Goal: Information Seeking & Learning: Learn about a topic

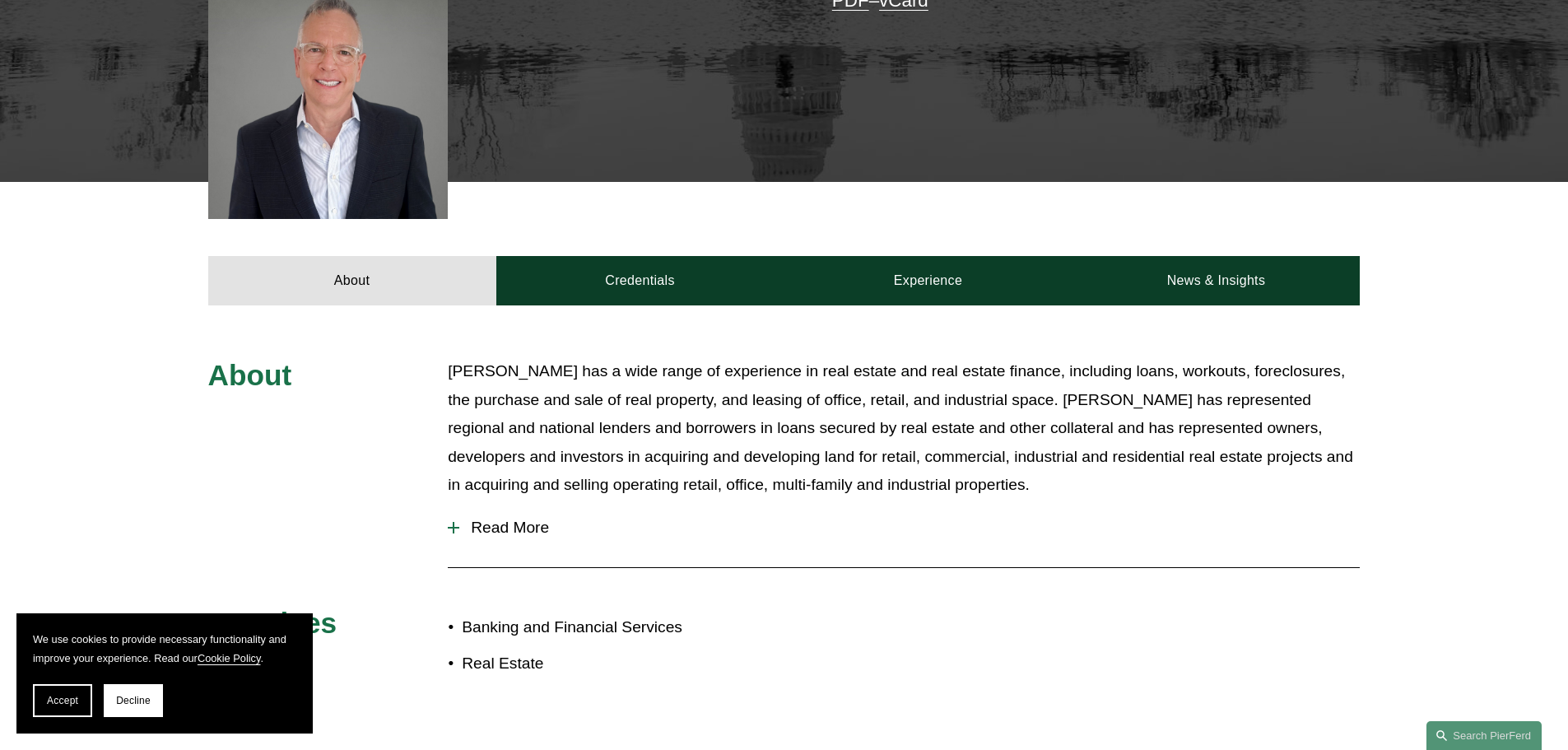
scroll to position [741, 0]
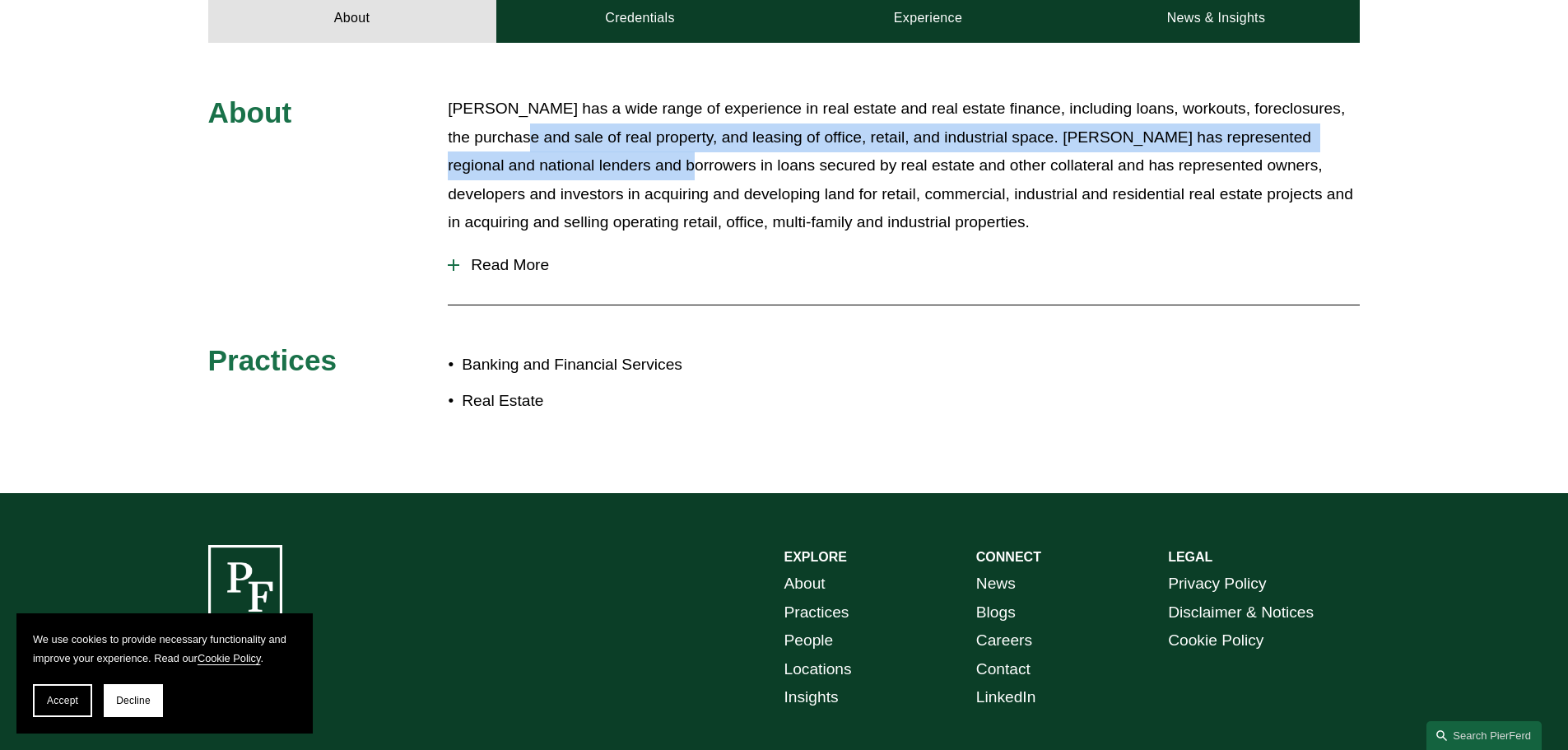
drag, startPoint x: 574, startPoint y: 152, endPoint x: 707, endPoint y: 164, distance: 133.5
click at [703, 163] on p "[PERSON_NAME] has a wide range of experience in real estate and real estate fin…" at bounding box center [904, 166] width 912 height 142
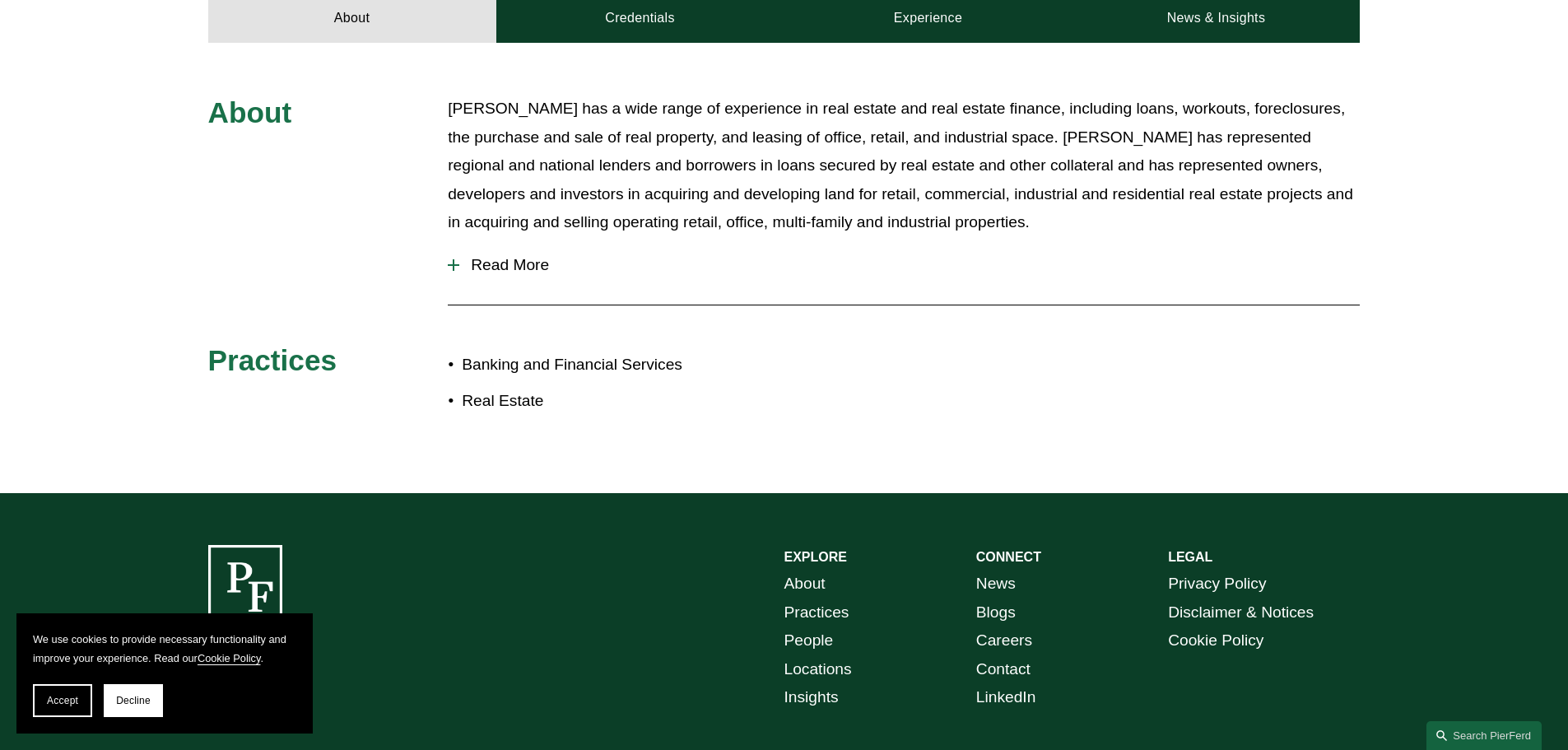
click at [780, 190] on p "[PERSON_NAME] has a wide range of experience in real estate and real estate fin…" at bounding box center [904, 166] width 912 height 142
click at [449, 266] on div at bounding box center [454, 265] width 12 height 2
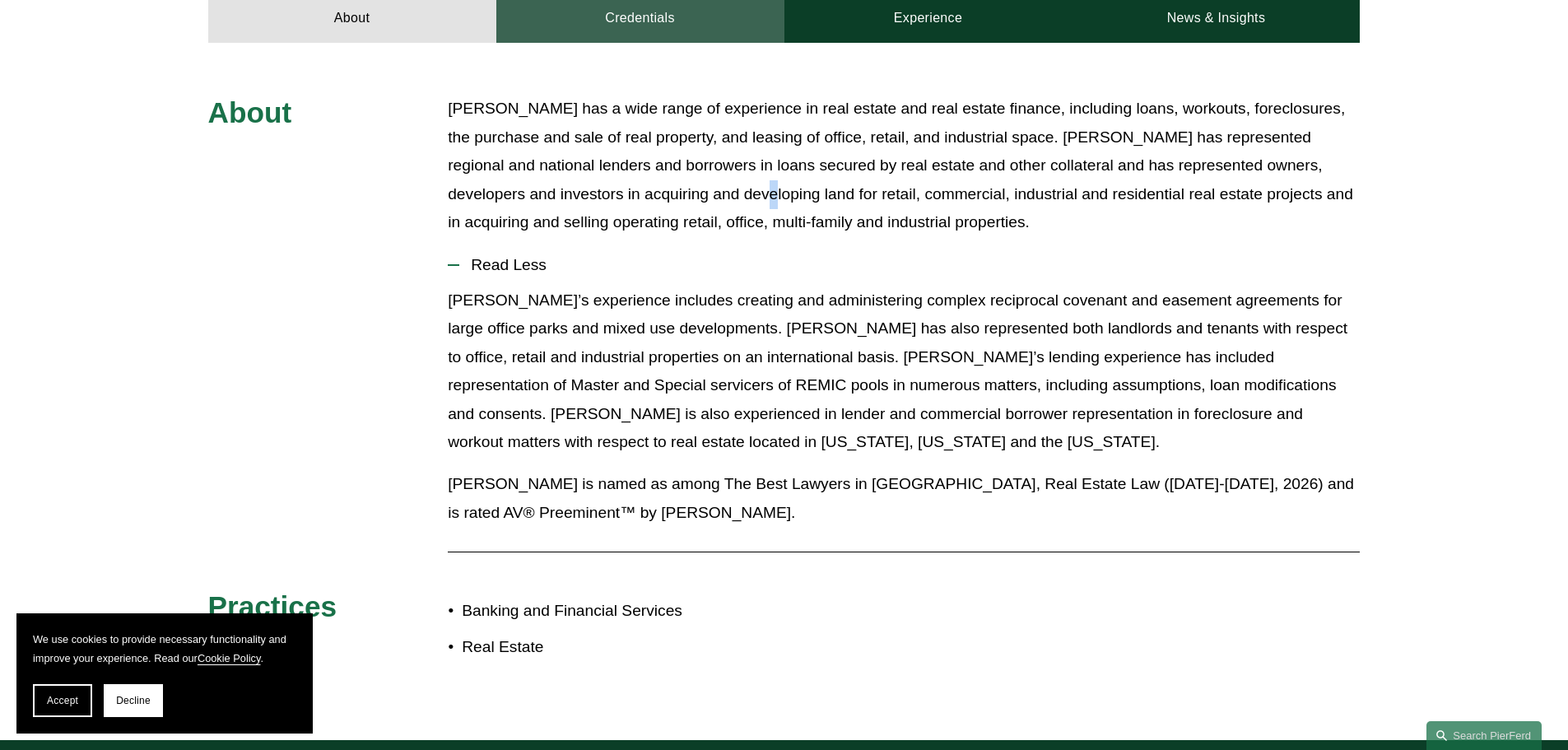
click at [633, 19] on link "Credentials" at bounding box center [640, 18] width 288 height 49
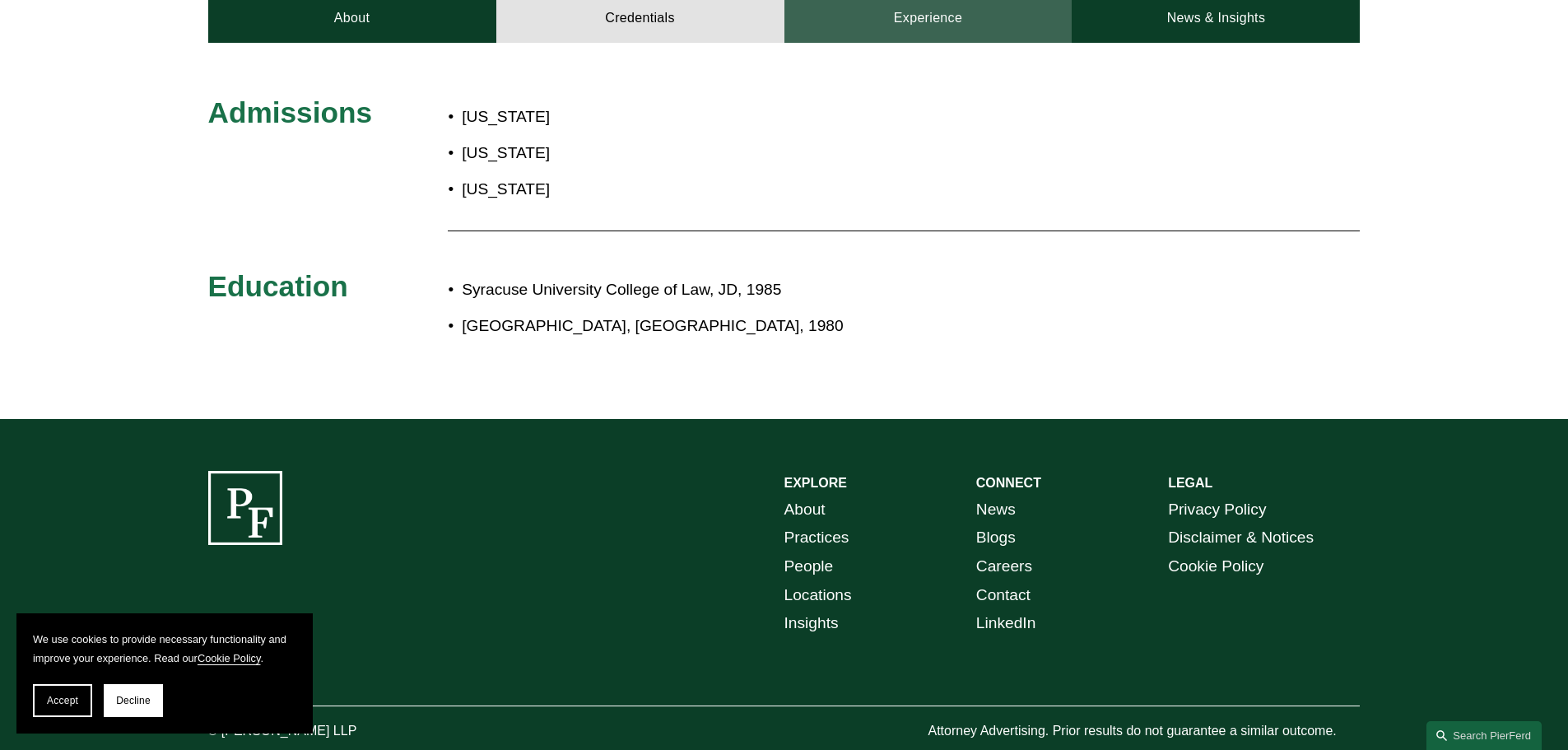
click at [878, 14] on link "Experience" at bounding box center [928, 18] width 288 height 49
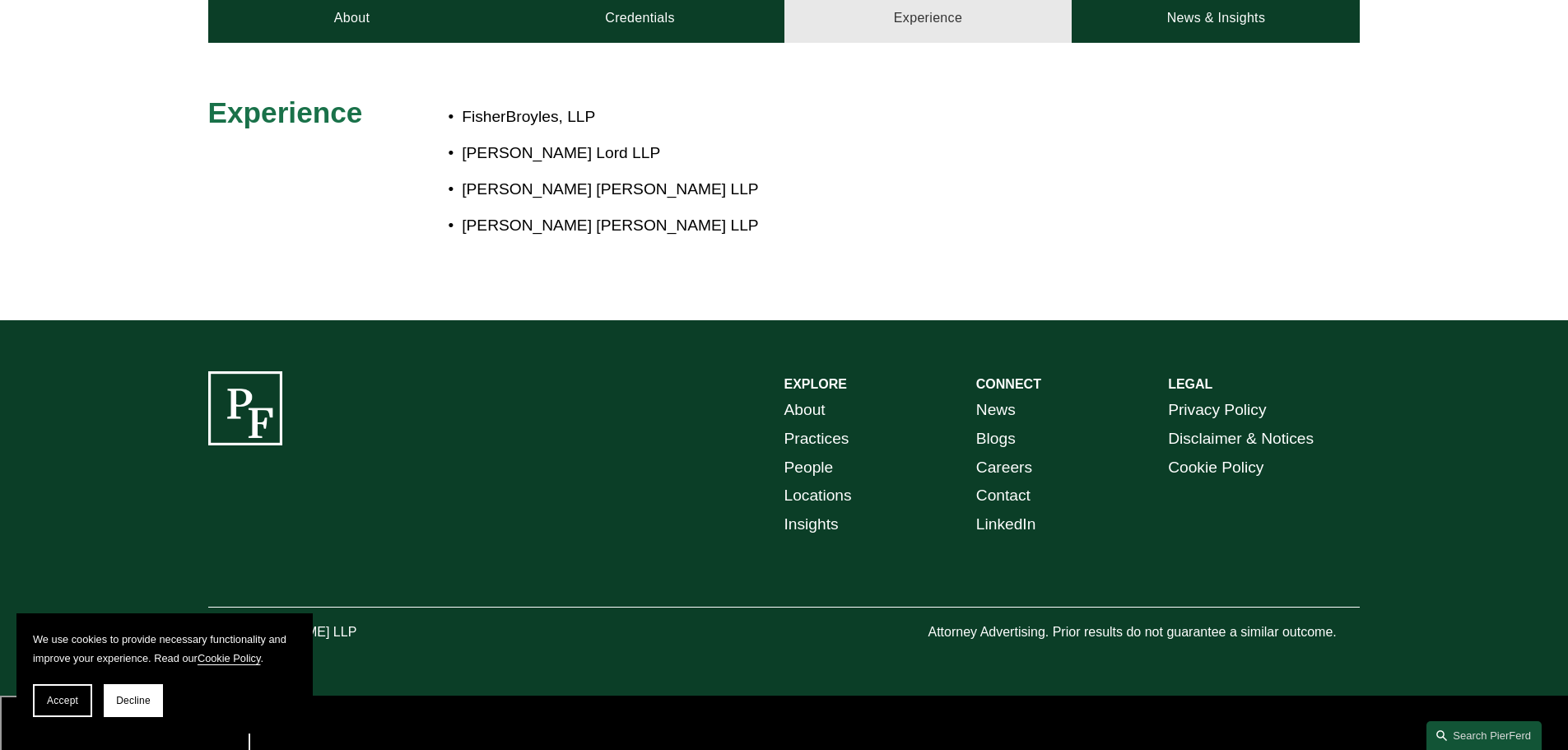
scroll to position [689, 0]
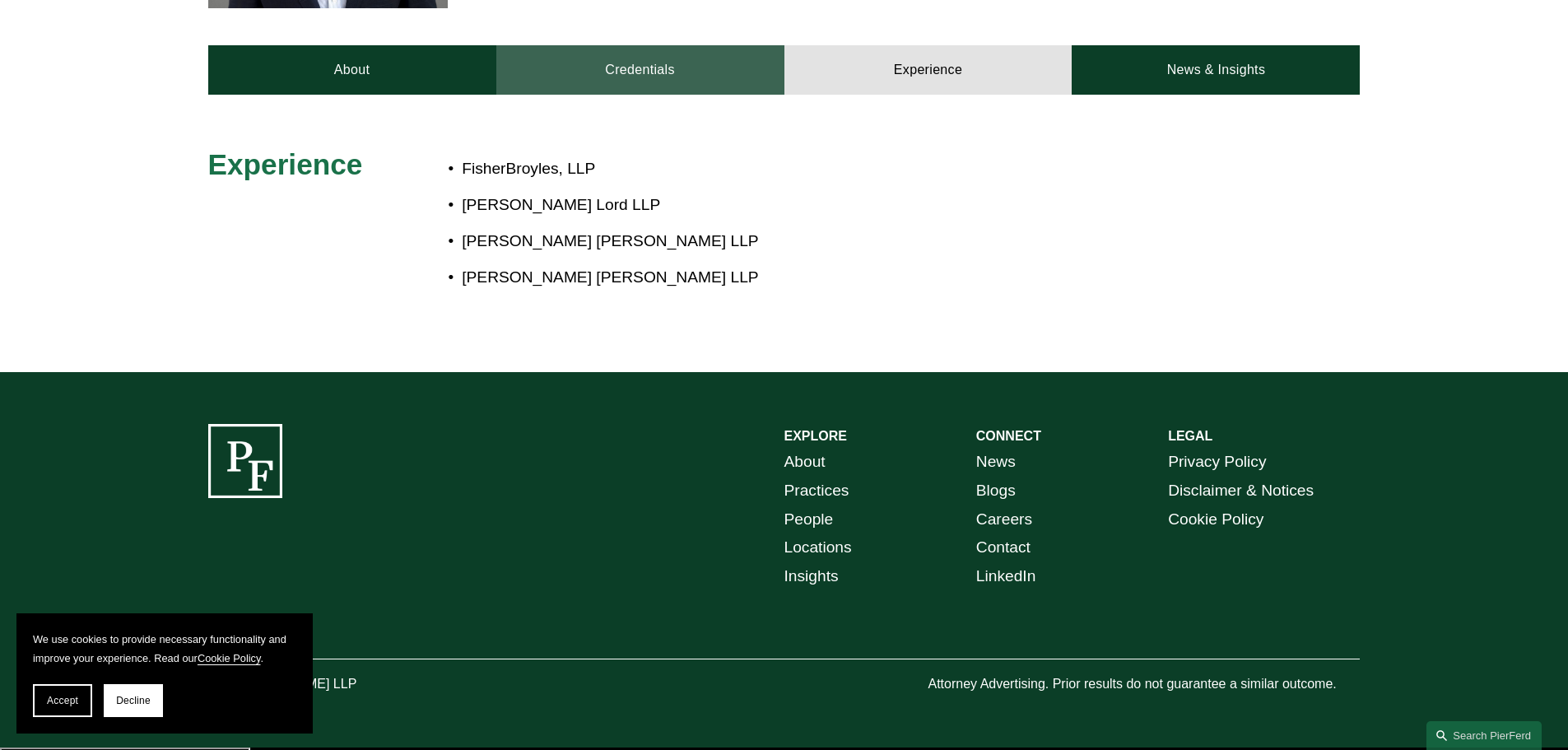
click at [642, 72] on link "Credentials" at bounding box center [640, 69] width 288 height 49
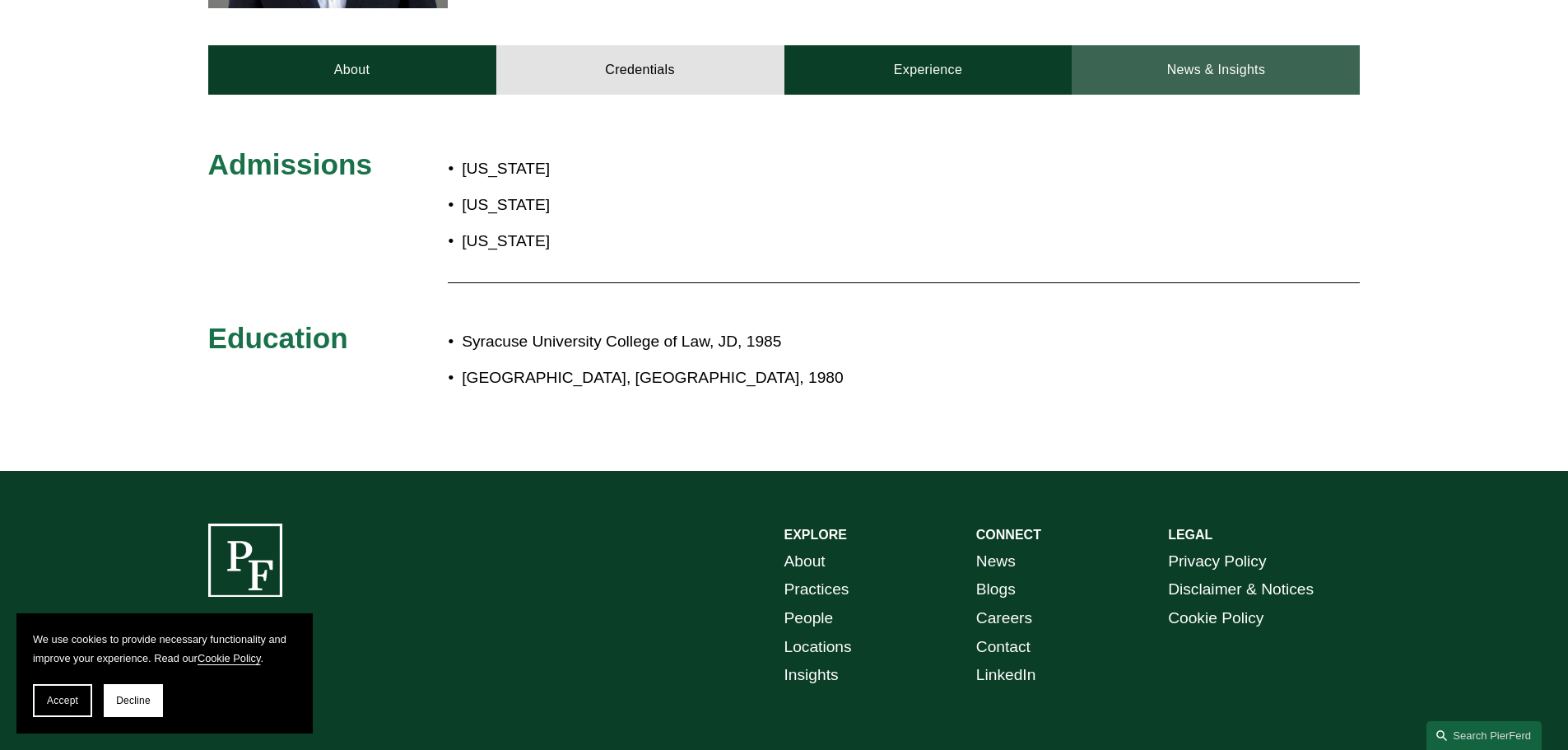
click at [1138, 60] on link "News & Insights" at bounding box center [1215, 69] width 288 height 49
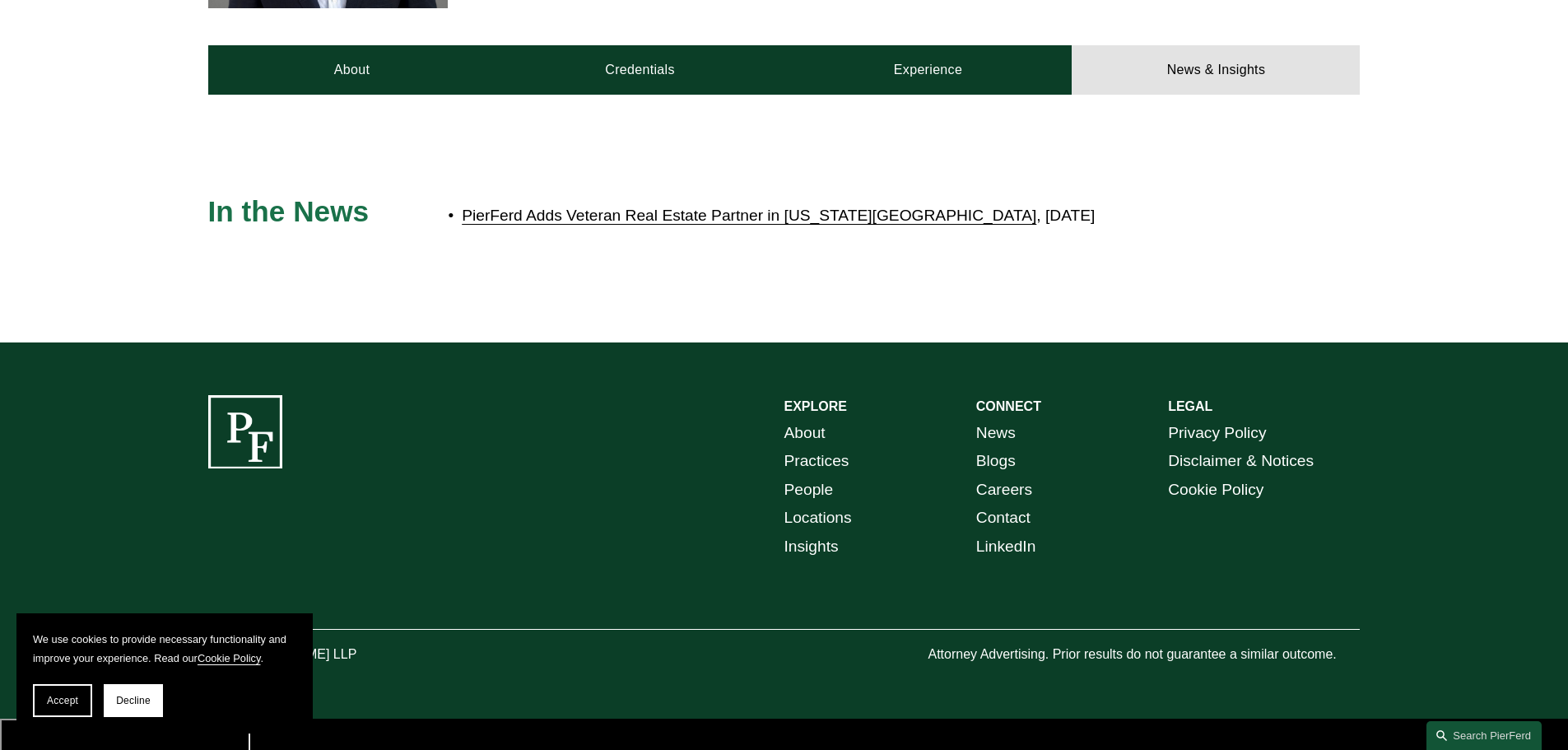
scroll to position [659, 0]
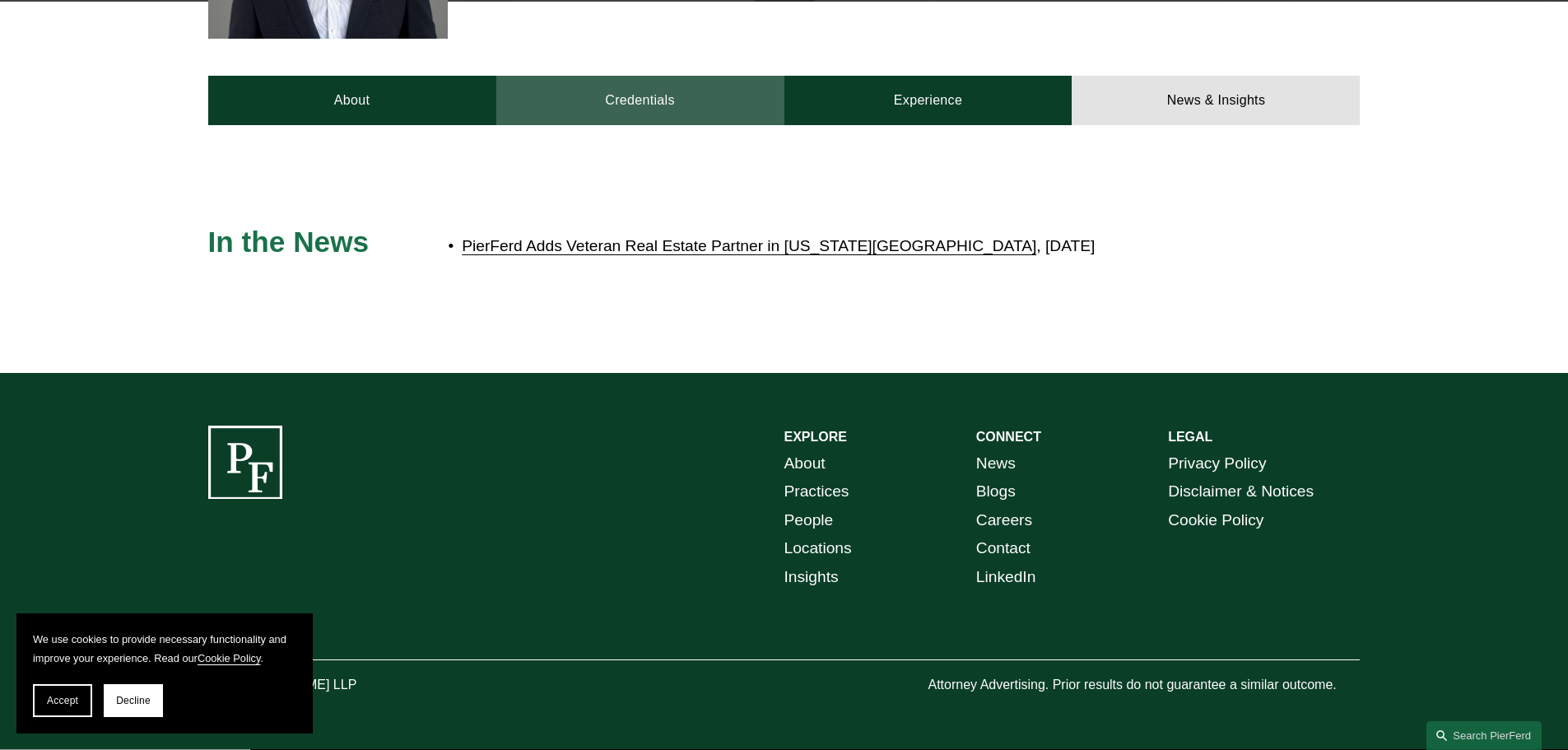
click at [626, 108] on link "Credentials" at bounding box center [640, 100] width 288 height 49
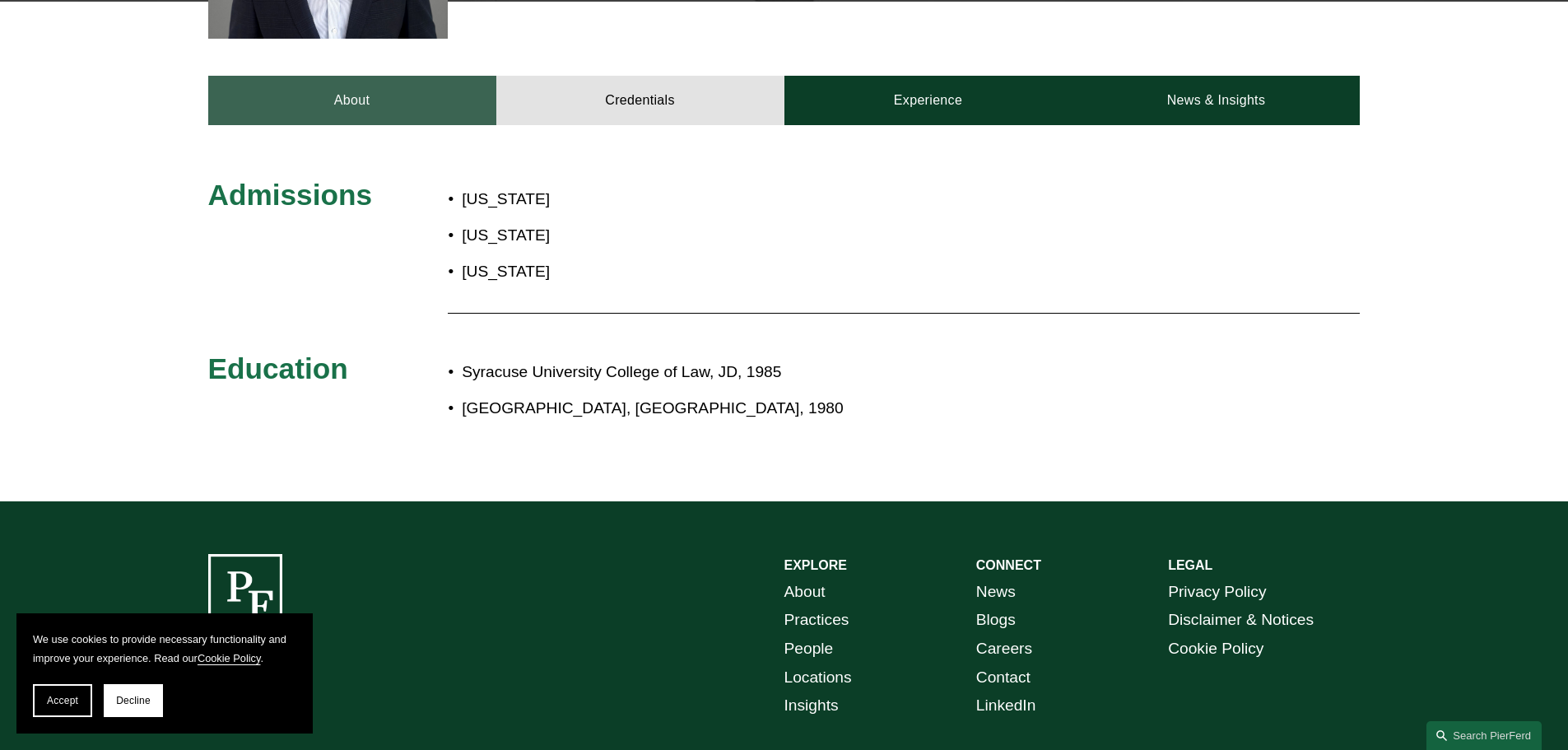
click at [302, 108] on link "About" at bounding box center [352, 100] width 288 height 49
